Goal: Task Accomplishment & Management: Manage account settings

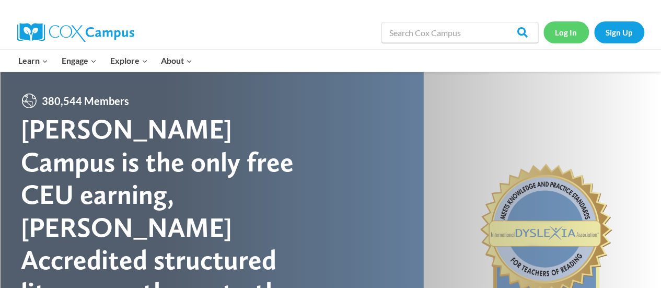
click at [573, 28] on link "Log In" at bounding box center [566, 31] width 45 height 21
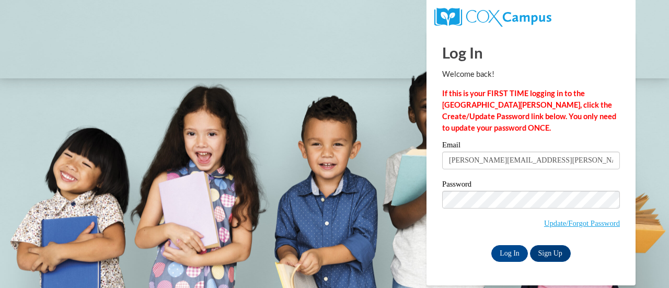
click at [469, 165] on input "[PERSON_NAME][EMAIL_ADDRESS][PERSON_NAME][DOMAIN_NAME]" at bounding box center [531, 161] width 178 height 18
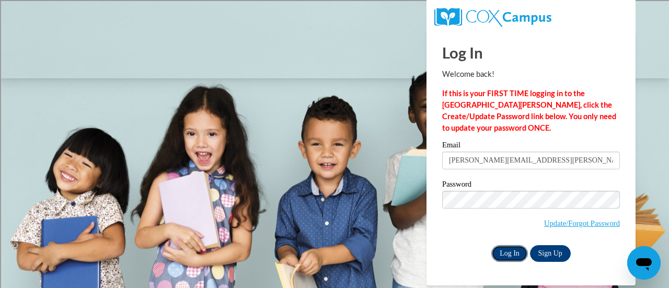
click at [510, 252] on input "Log In" at bounding box center [509, 253] width 37 height 17
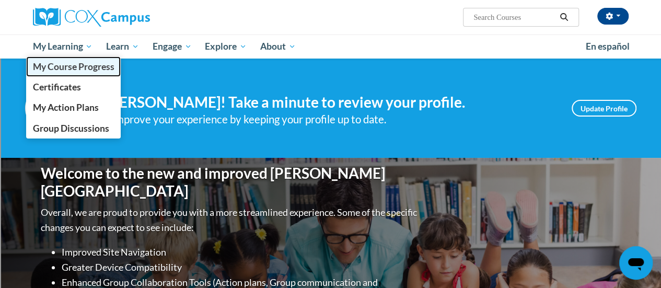
click at [44, 58] on link "My Course Progress" at bounding box center [73, 66] width 95 height 20
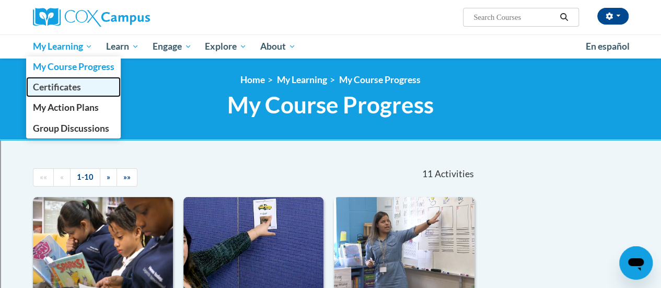
click at [71, 84] on span "Certificates" at bounding box center [56, 87] width 48 height 11
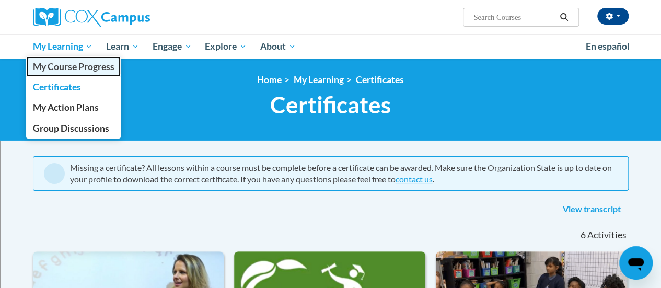
click at [50, 58] on link "My Course Progress" at bounding box center [73, 66] width 95 height 20
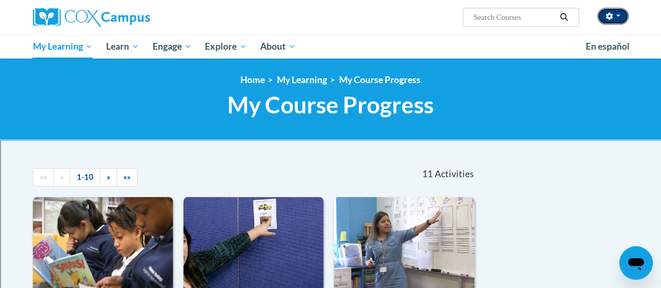
click at [618, 21] on button "button" at bounding box center [613, 16] width 31 height 17
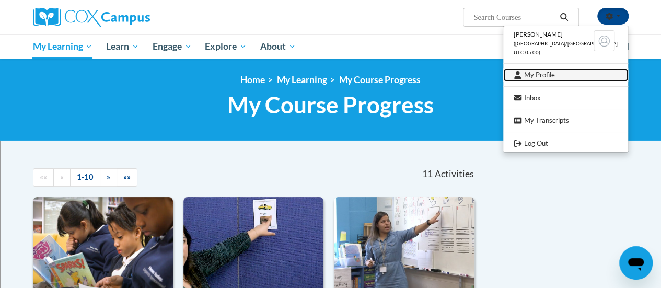
click at [551, 72] on link "My Profile" at bounding box center [565, 74] width 125 height 13
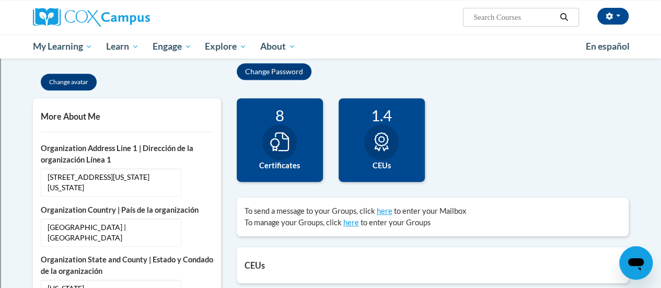
scroll to position [203, 0]
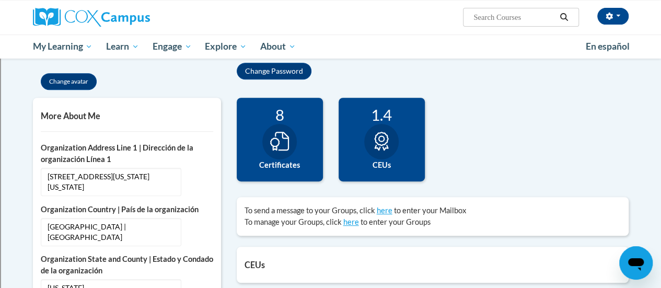
click at [384, 141] on icon at bounding box center [381, 141] width 14 height 19
click at [291, 161] on label "Certificates" at bounding box center [280, 165] width 71 height 12
click at [283, 148] on icon at bounding box center [279, 141] width 19 height 19
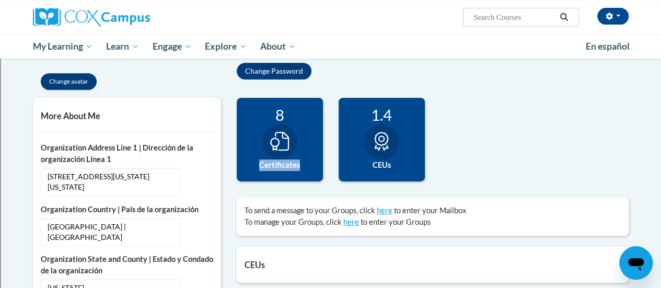
click at [277, 144] on div at bounding box center [277, 144] width 0 height 0
click at [277, 174] on div "8 Certificates" at bounding box center [280, 140] width 86 height 84
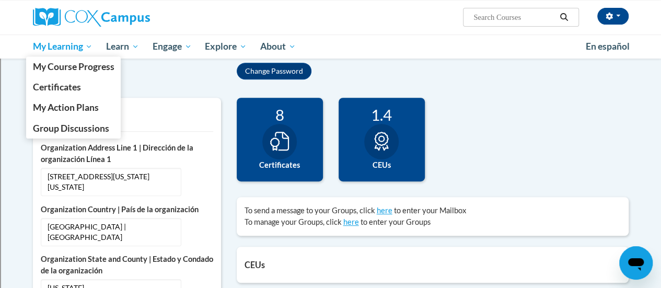
click at [82, 55] on link "My Learning" at bounding box center [63, 47] width 74 height 24
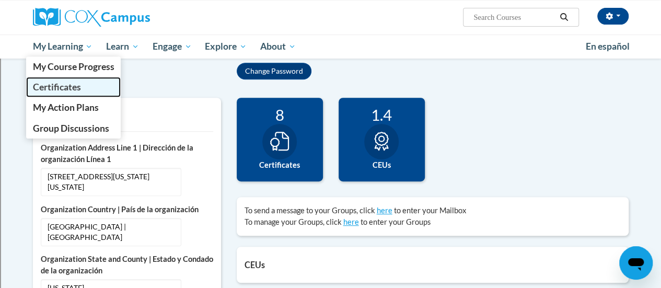
click at [76, 85] on span "Certificates" at bounding box center [56, 87] width 48 height 11
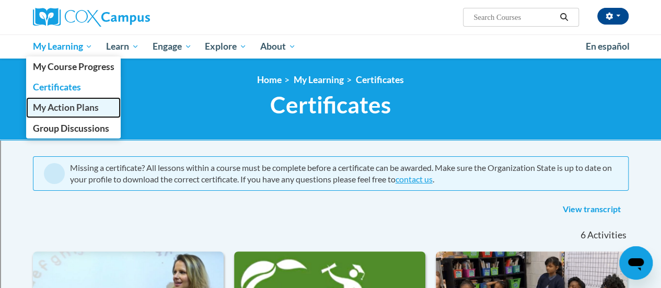
click at [85, 107] on span "My Action Plans" at bounding box center [65, 107] width 66 height 11
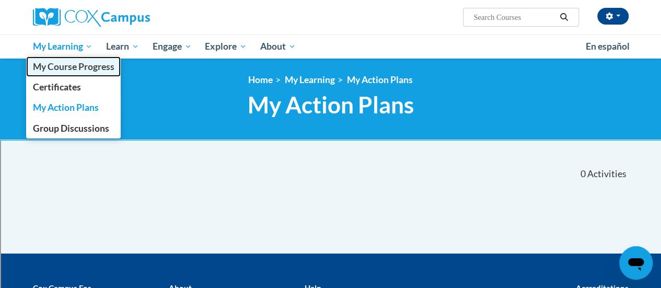
click at [78, 58] on link "My Course Progress" at bounding box center [73, 66] width 95 height 20
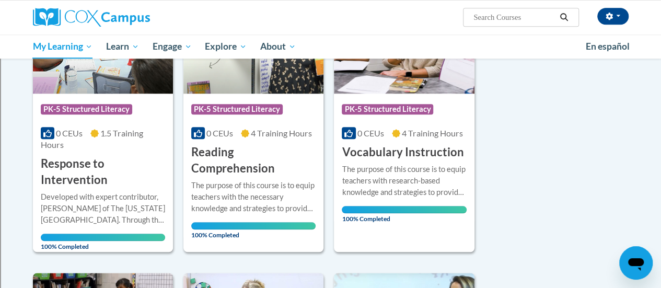
scroll to position [485, 0]
